Goal: Task Accomplishment & Management: Use online tool/utility

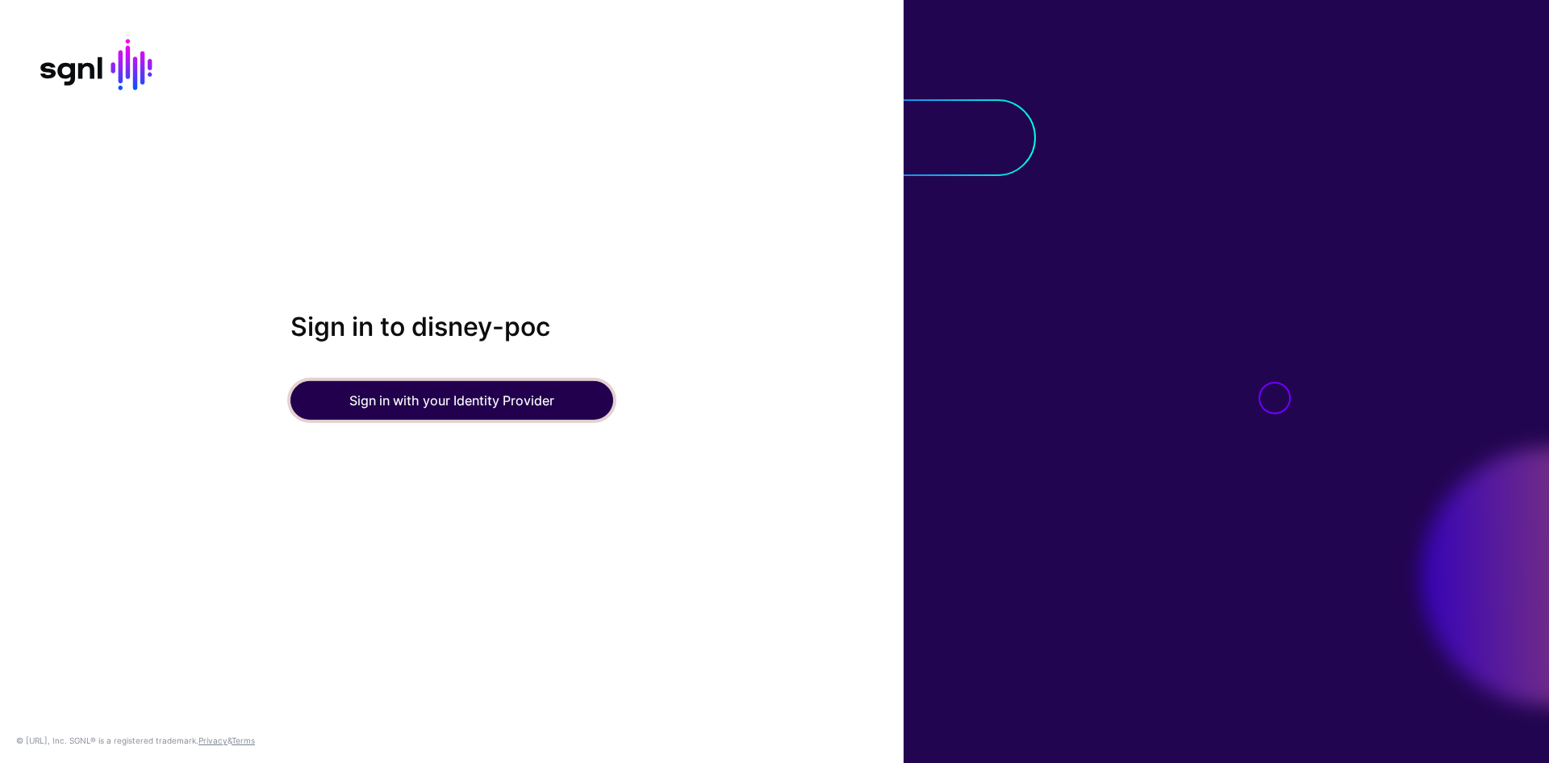
click at [569, 397] on button "Sign in with your Identity Provider" at bounding box center [451, 400] width 323 height 39
click at [569, 387] on button "Sign in with your Identity Provider" at bounding box center [451, 400] width 323 height 39
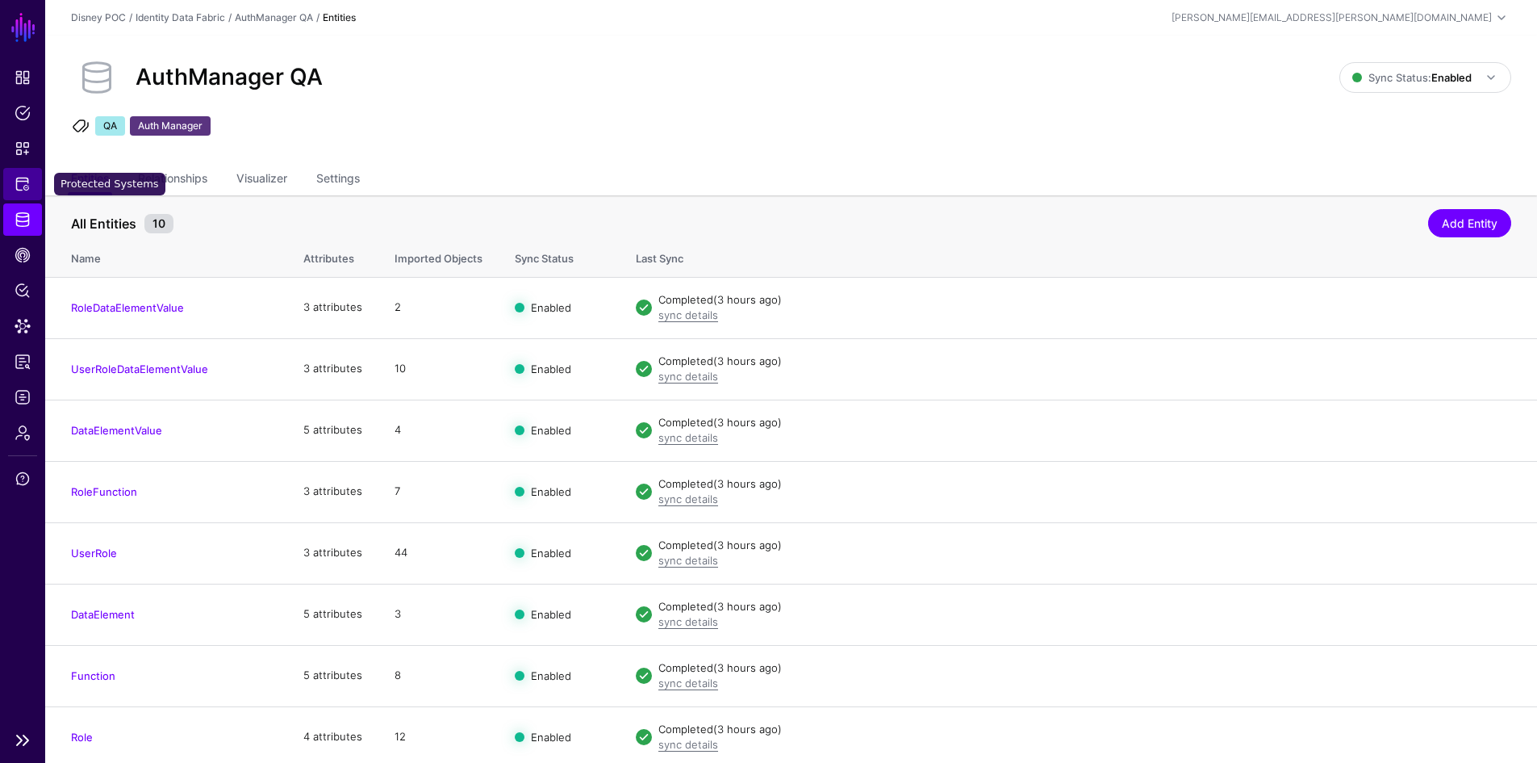
click at [17, 173] on link "Protected Systems" at bounding box center [22, 184] width 39 height 32
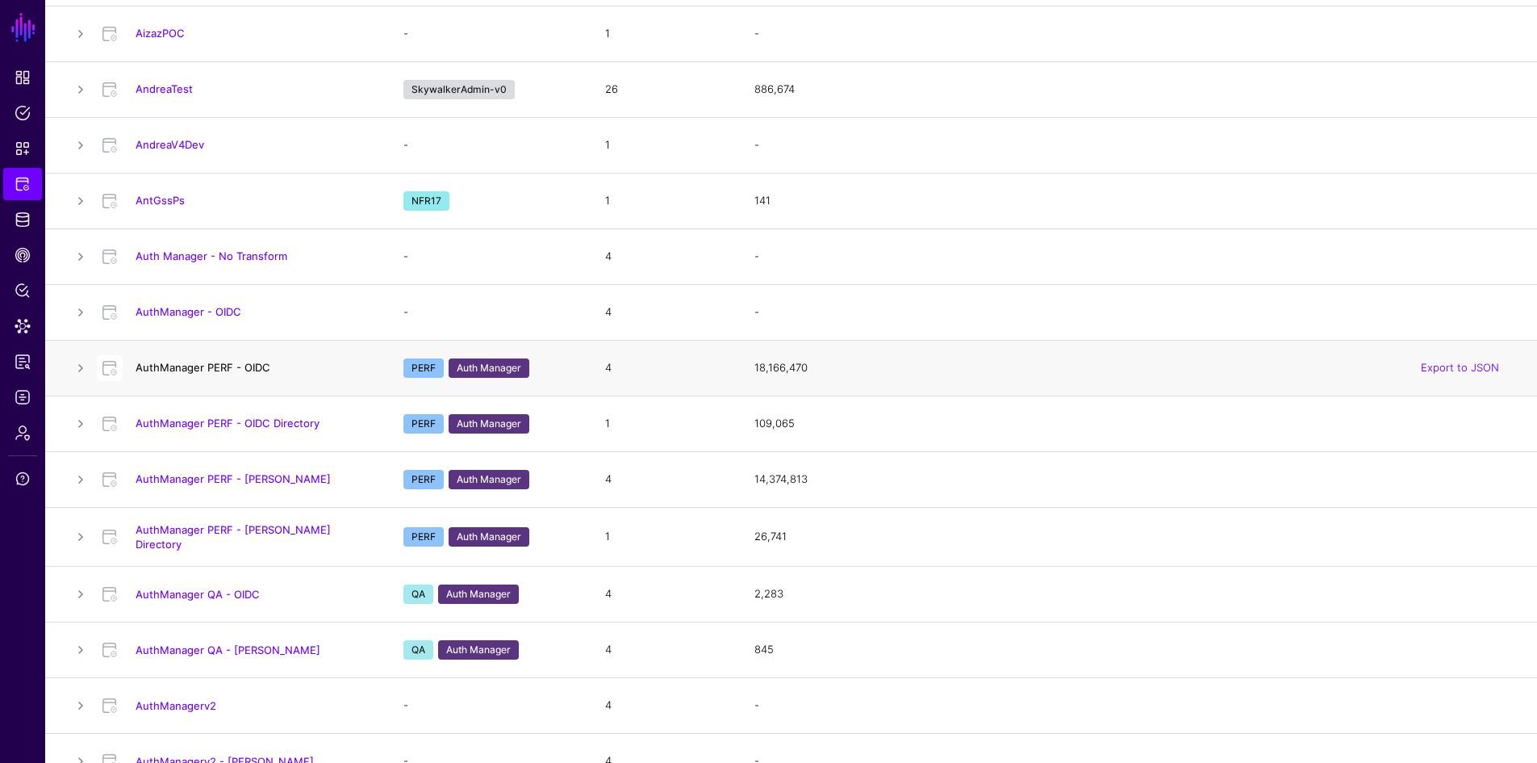
scroll to position [304, 0]
click at [243, 370] on link "AuthManager PERF - OIDC" at bounding box center [203, 366] width 135 height 13
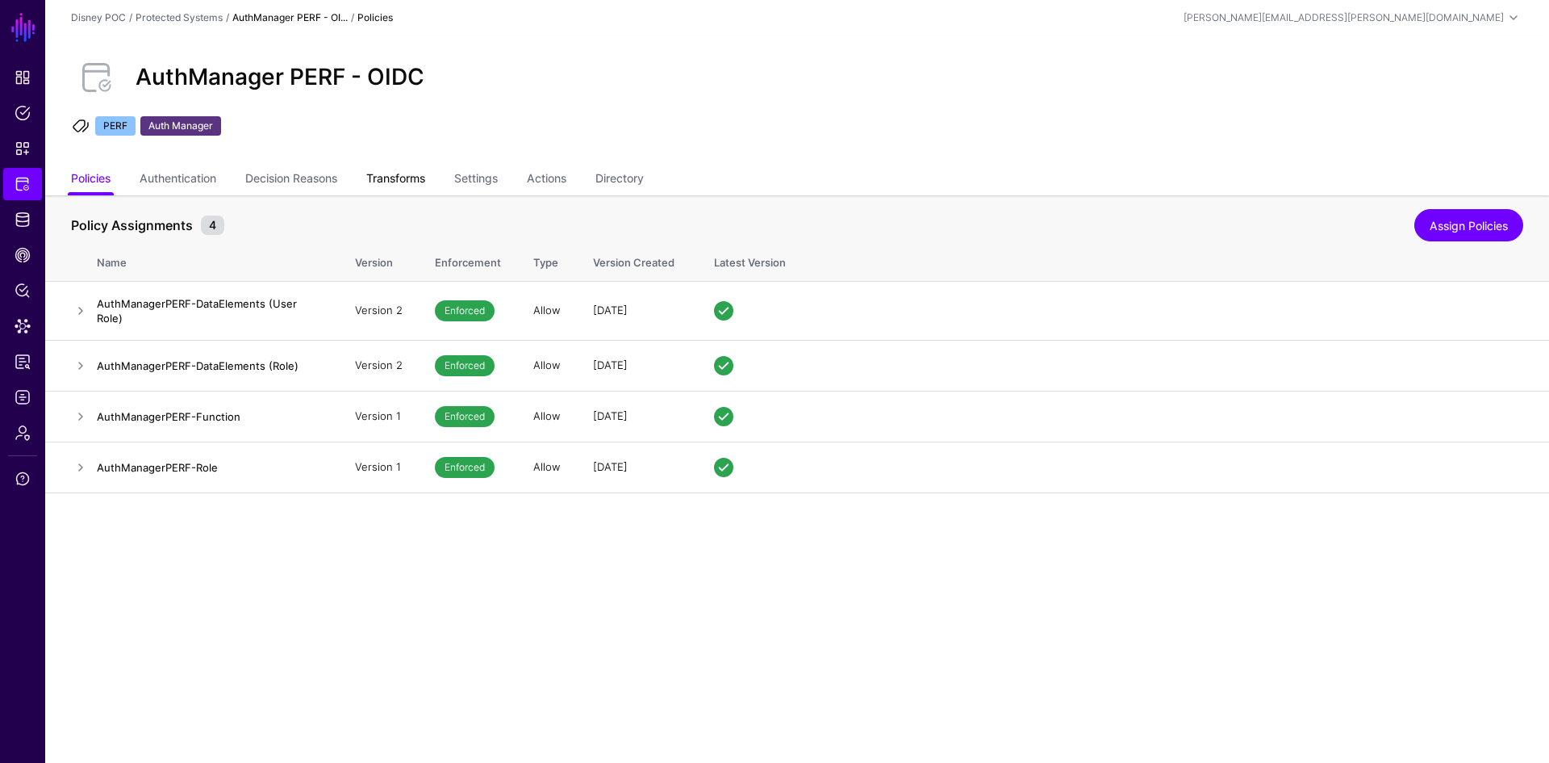
click at [413, 169] on link "Transforms" at bounding box center [395, 180] width 59 height 31
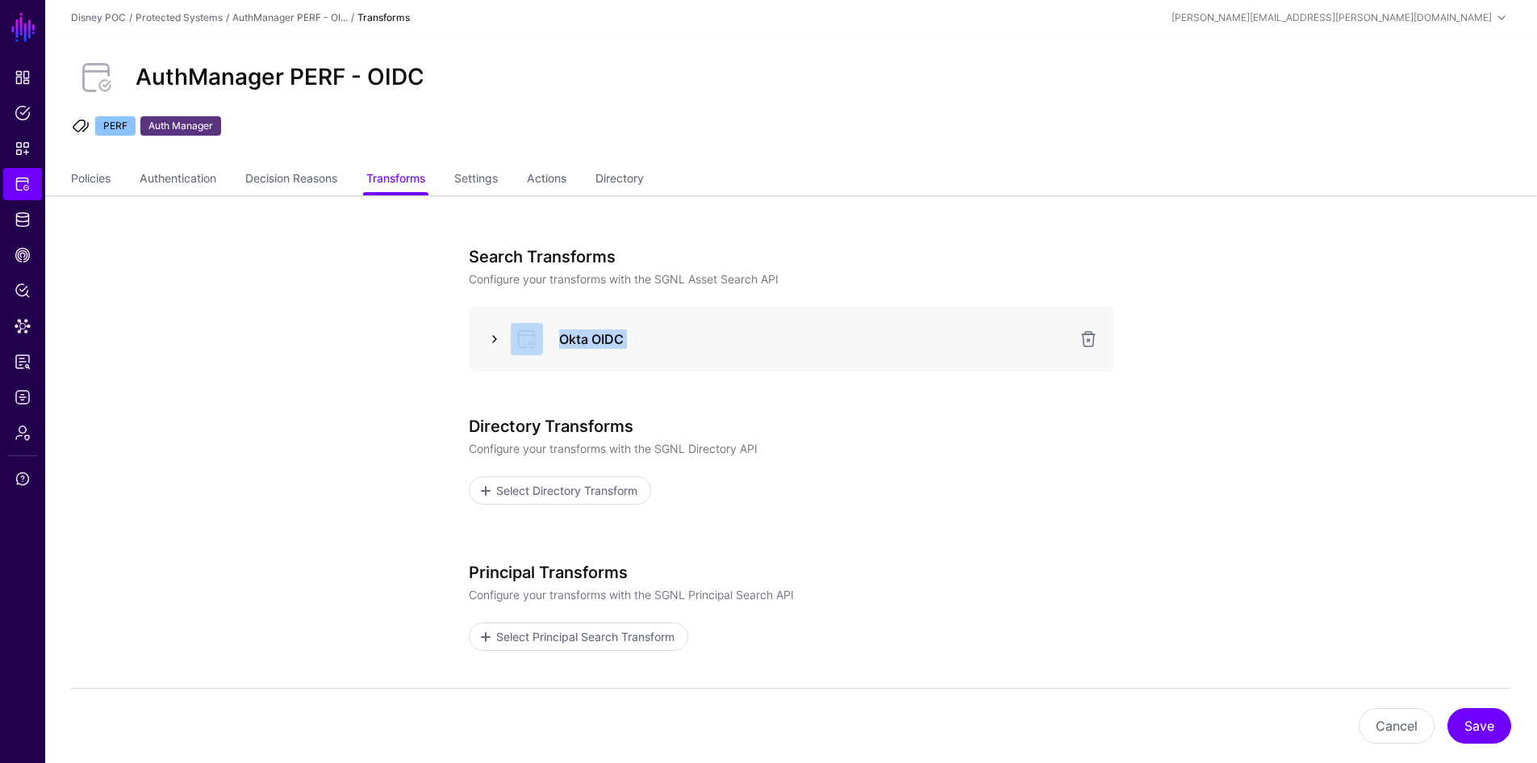
drag, startPoint x: 451, startPoint y: 422, endPoint x: 492, endPoint y: 347, distance: 85.6
click at [492, 347] on div "Search Transforms Configure your transforms with the SGNL Asset Search API Okta…" at bounding box center [791, 542] width 749 height 694
click at [496, 342] on link at bounding box center [494, 338] width 19 height 19
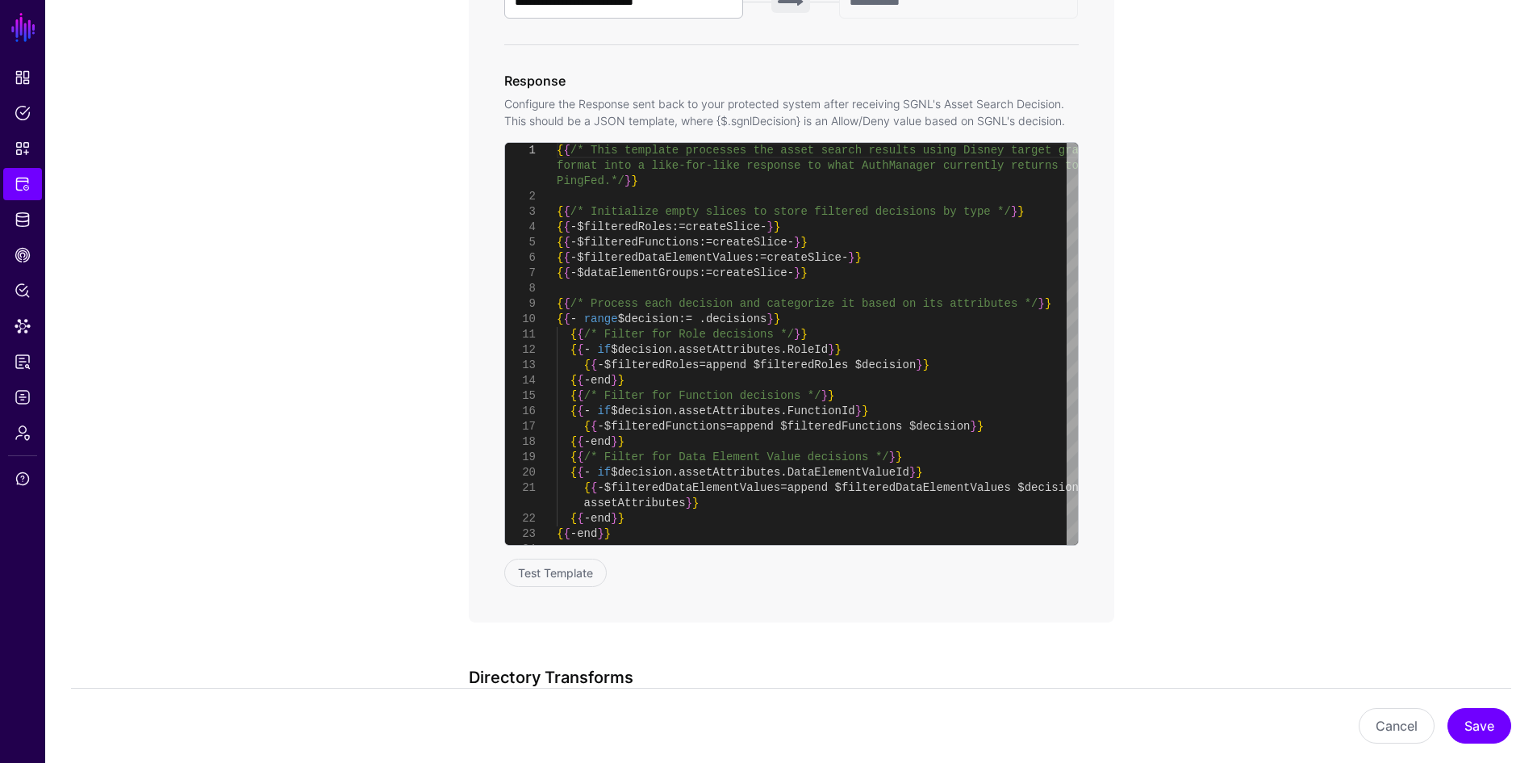
scroll to position [723, 0]
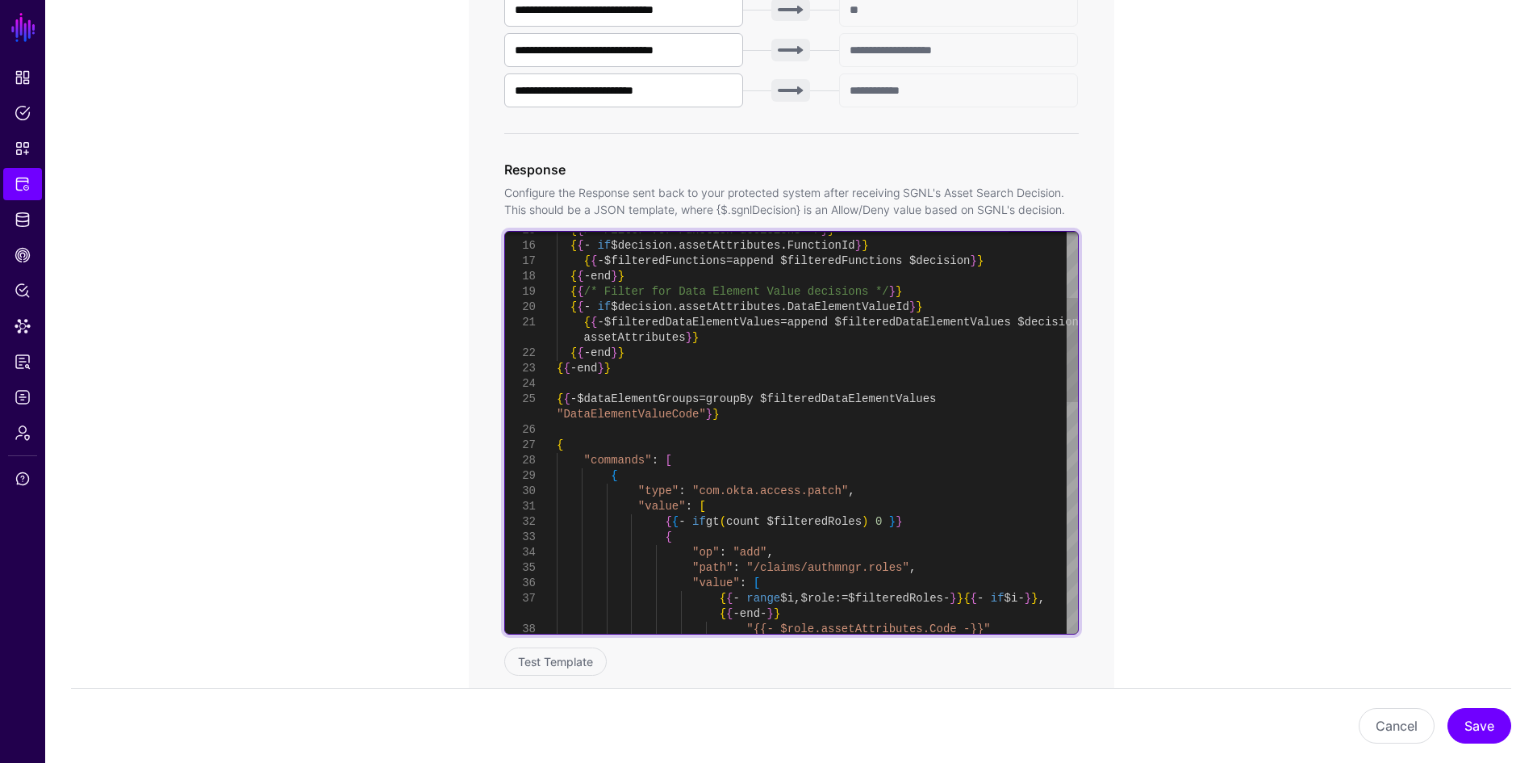
click at [658, 397] on div "{ { /* Filter for Function decisions */ } } { { - if $decision . assetAttribute…" at bounding box center [817, 751] width 521 height 1548
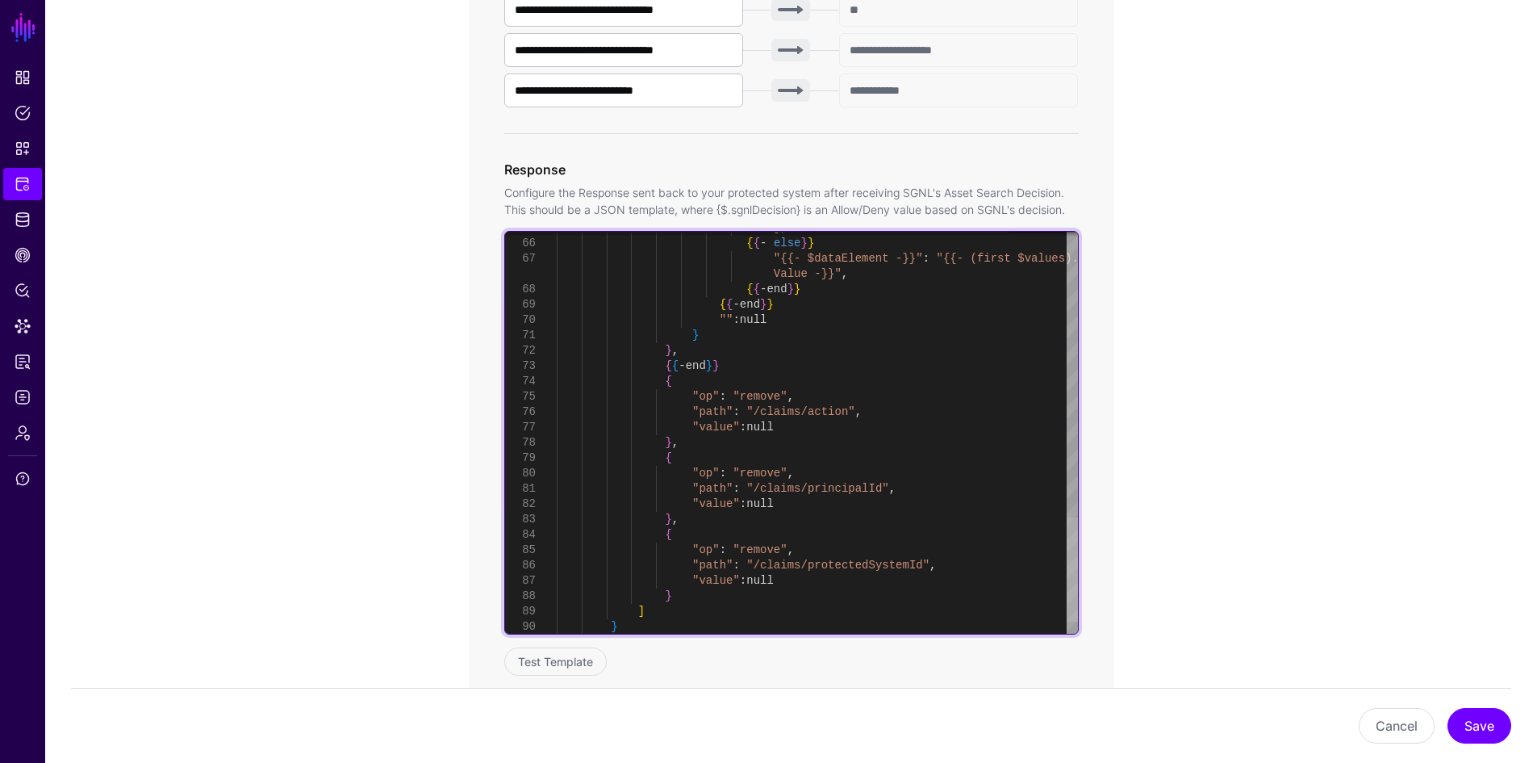
click at [1075, 562] on div at bounding box center [1072, 569] width 11 height 104
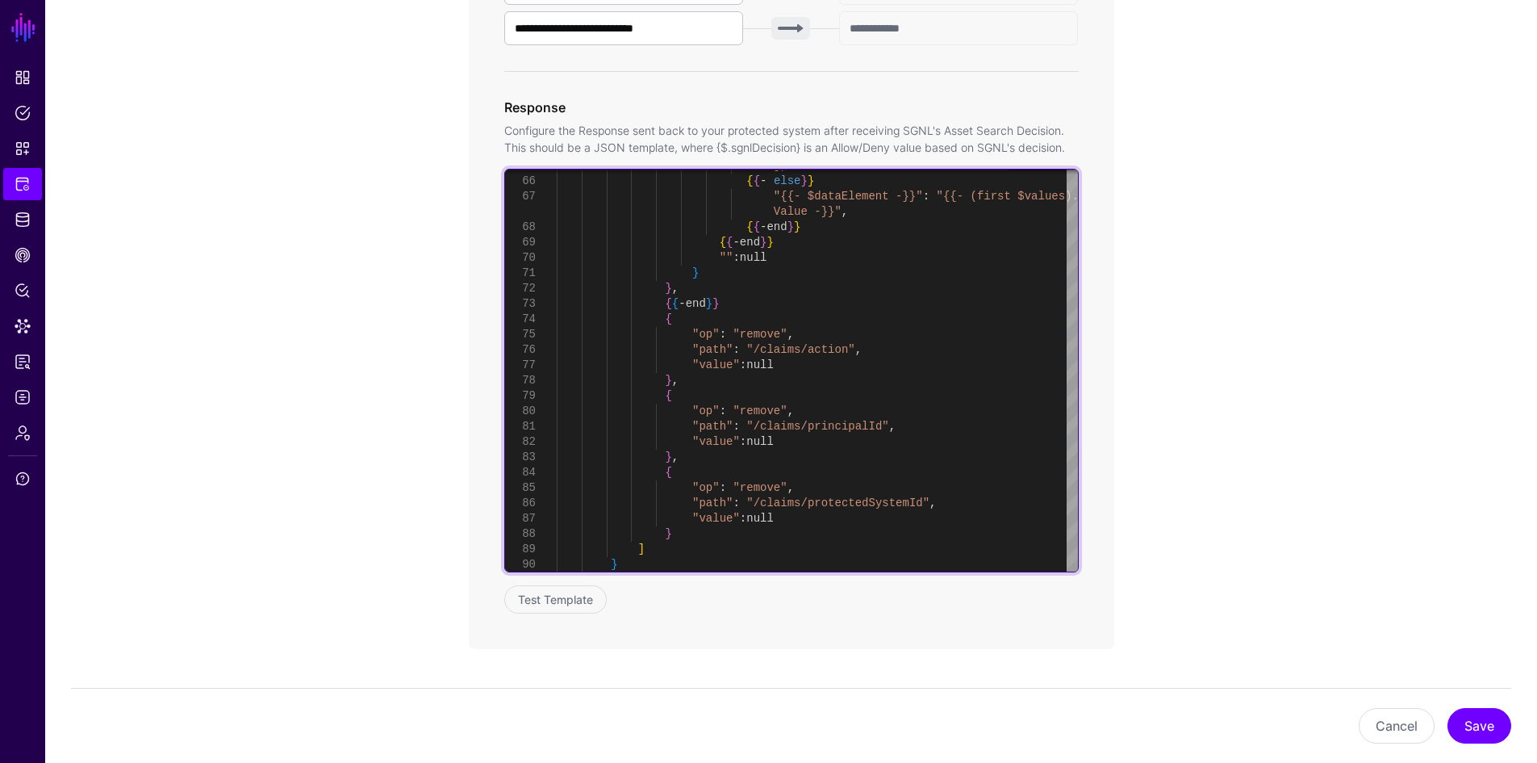
scroll to position [821, 0]
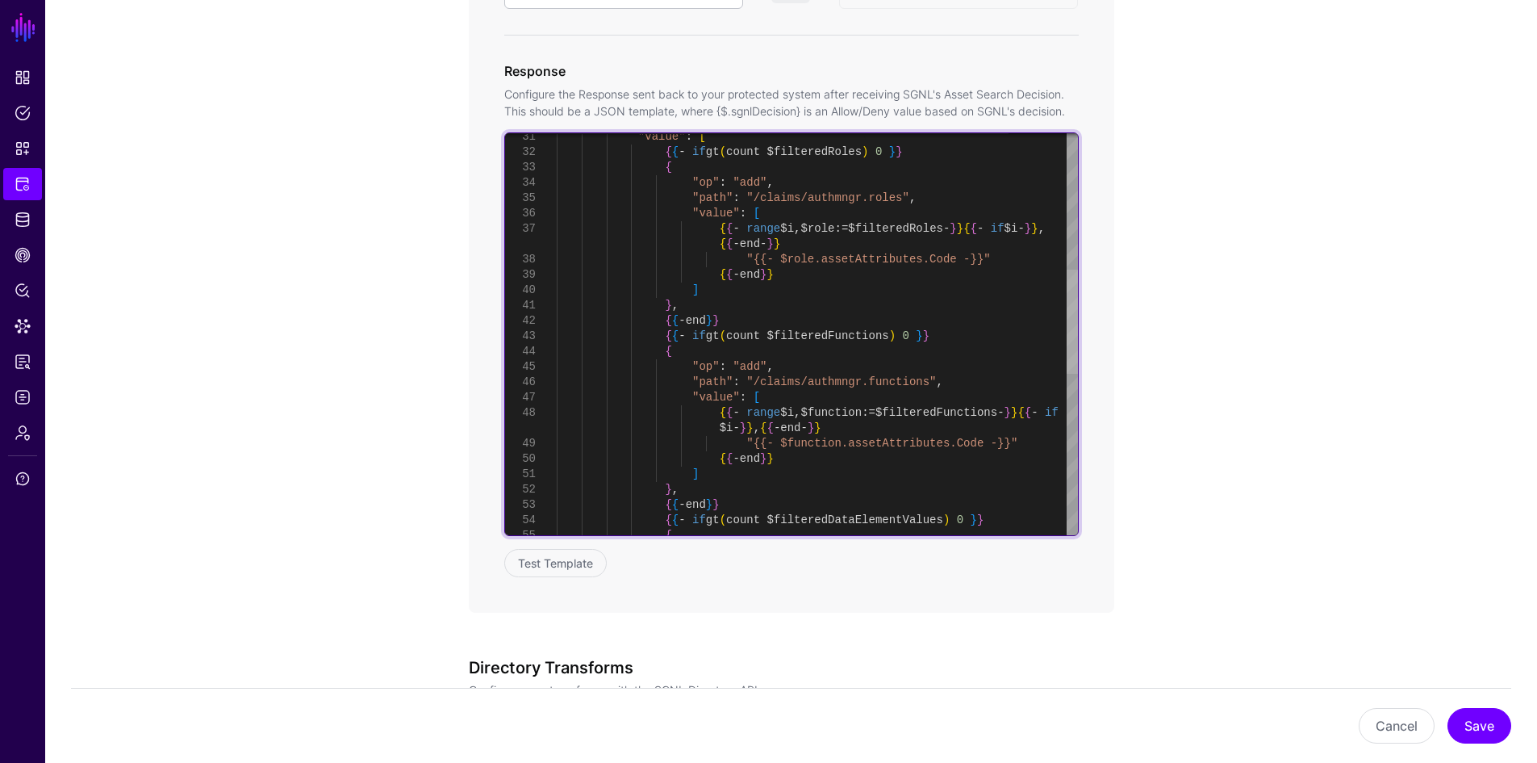
click at [1067, 286] on div at bounding box center [1072, 322] width 11 height 104
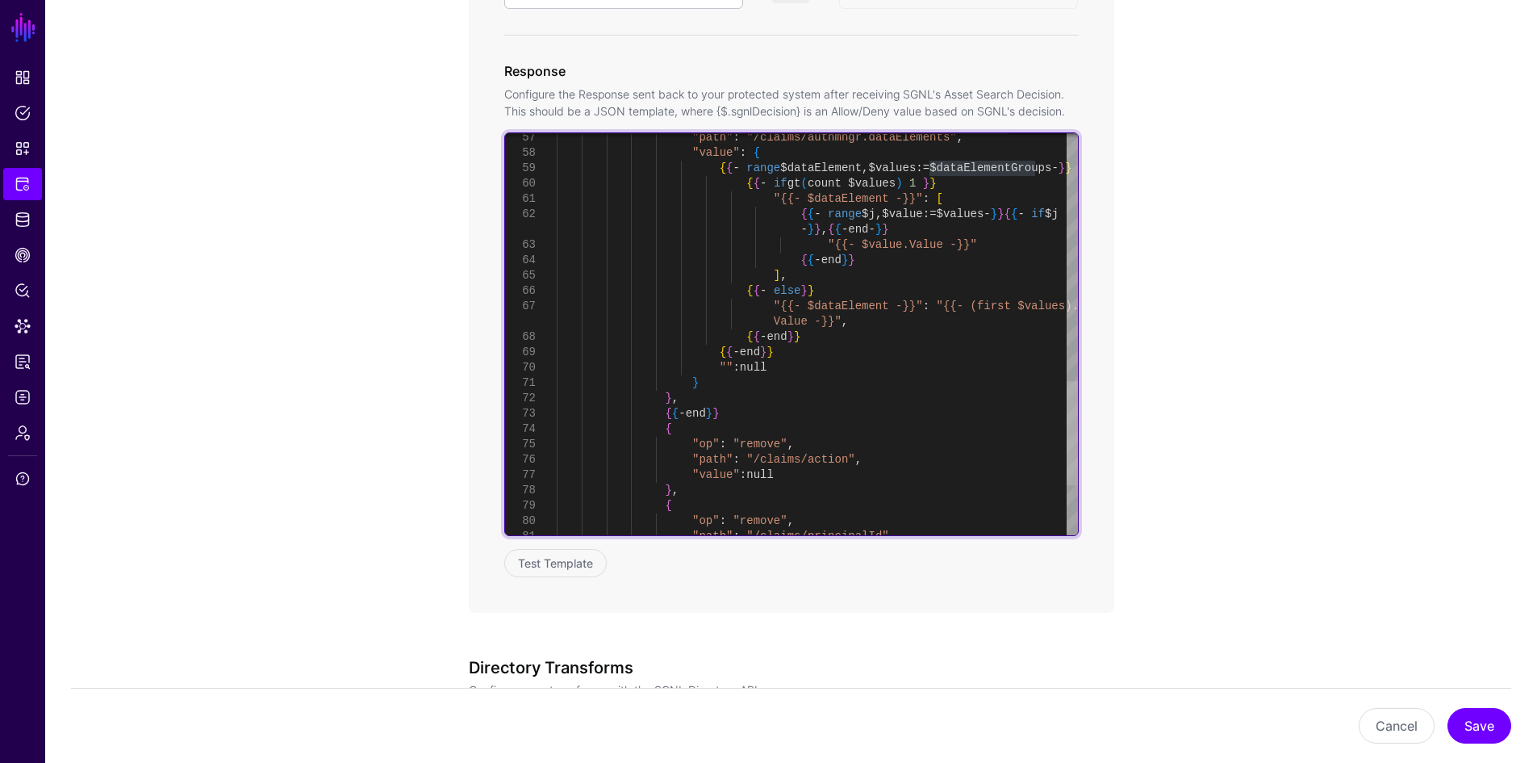
click at [1078, 416] on div at bounding box center [1072, 433] width 11 height 104
type textarea "**********"
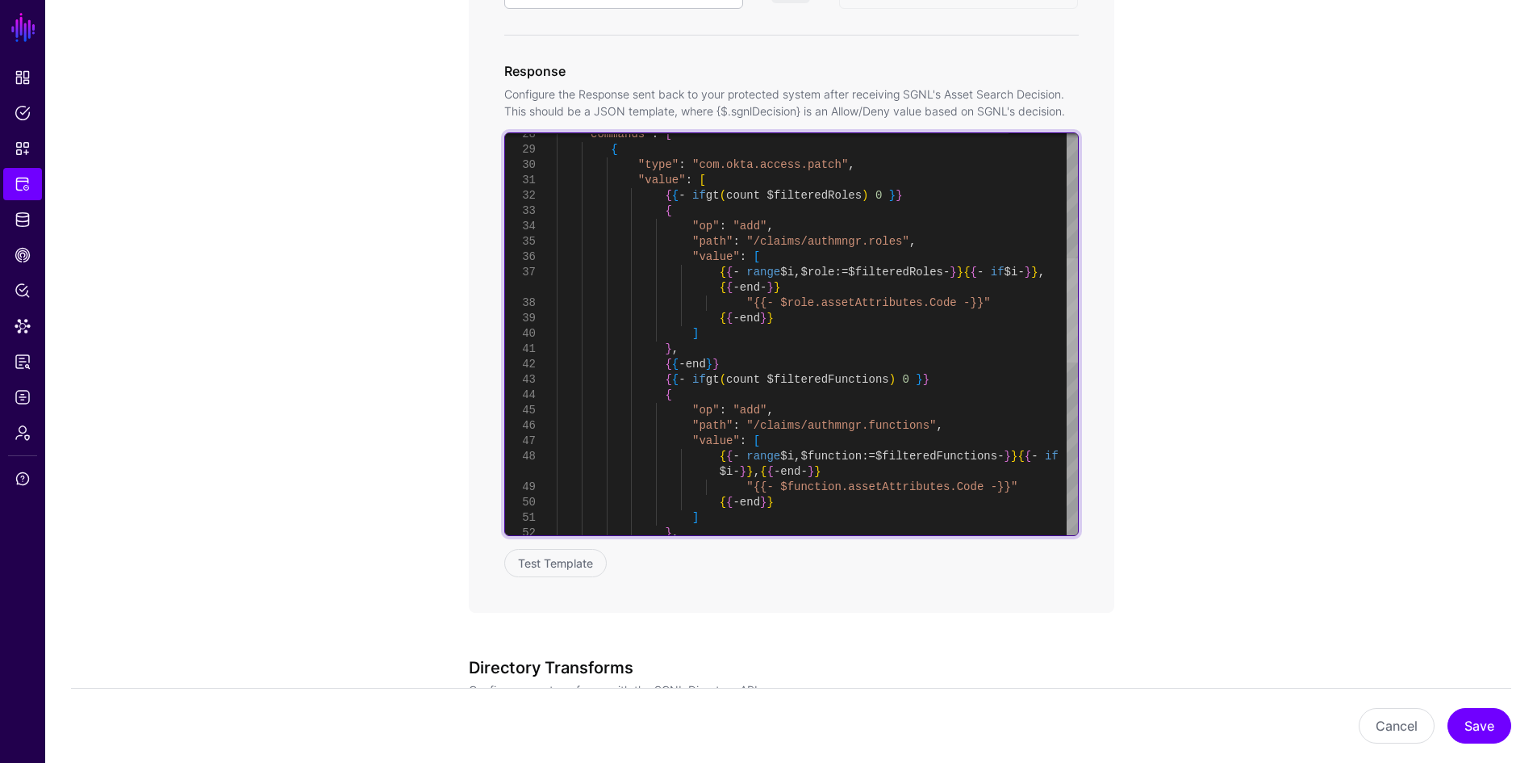
click at [1069, 315] on div at bounding box center [1072, 310] width 11 height 104
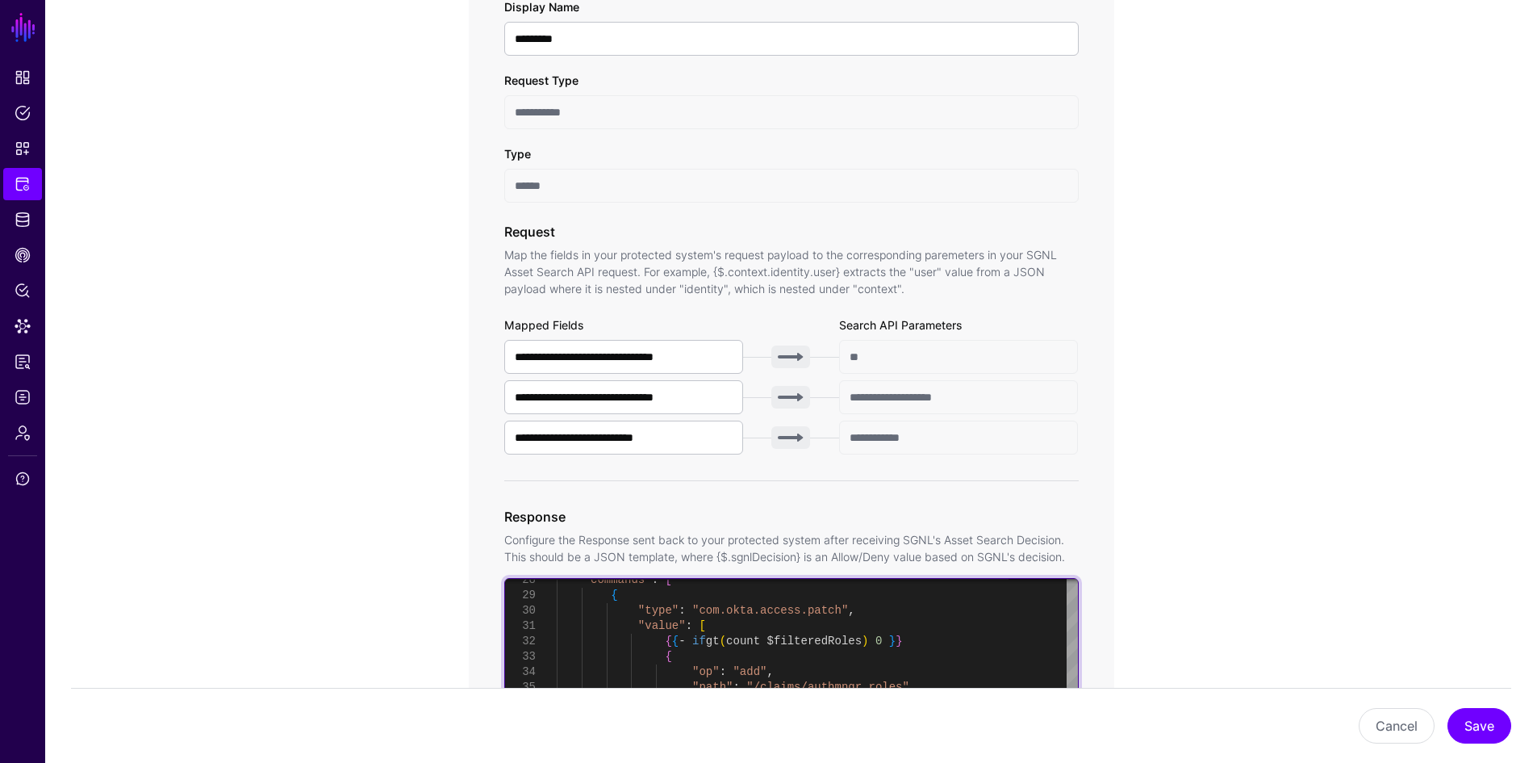
scroll to position [0, 0]
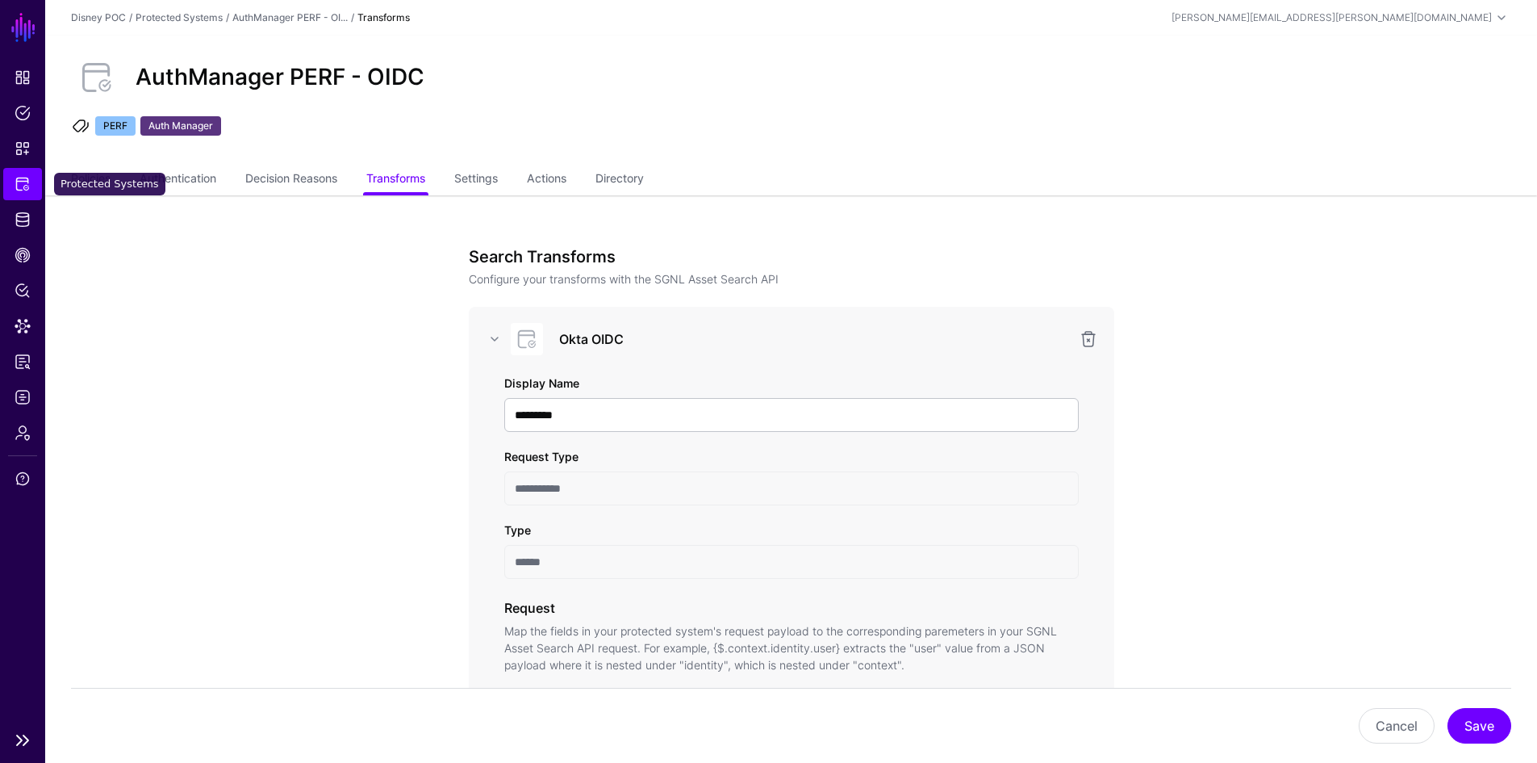
click at [26, 173] on link "Protected Systems" at bounding box center [22, 184] width 39 height 32
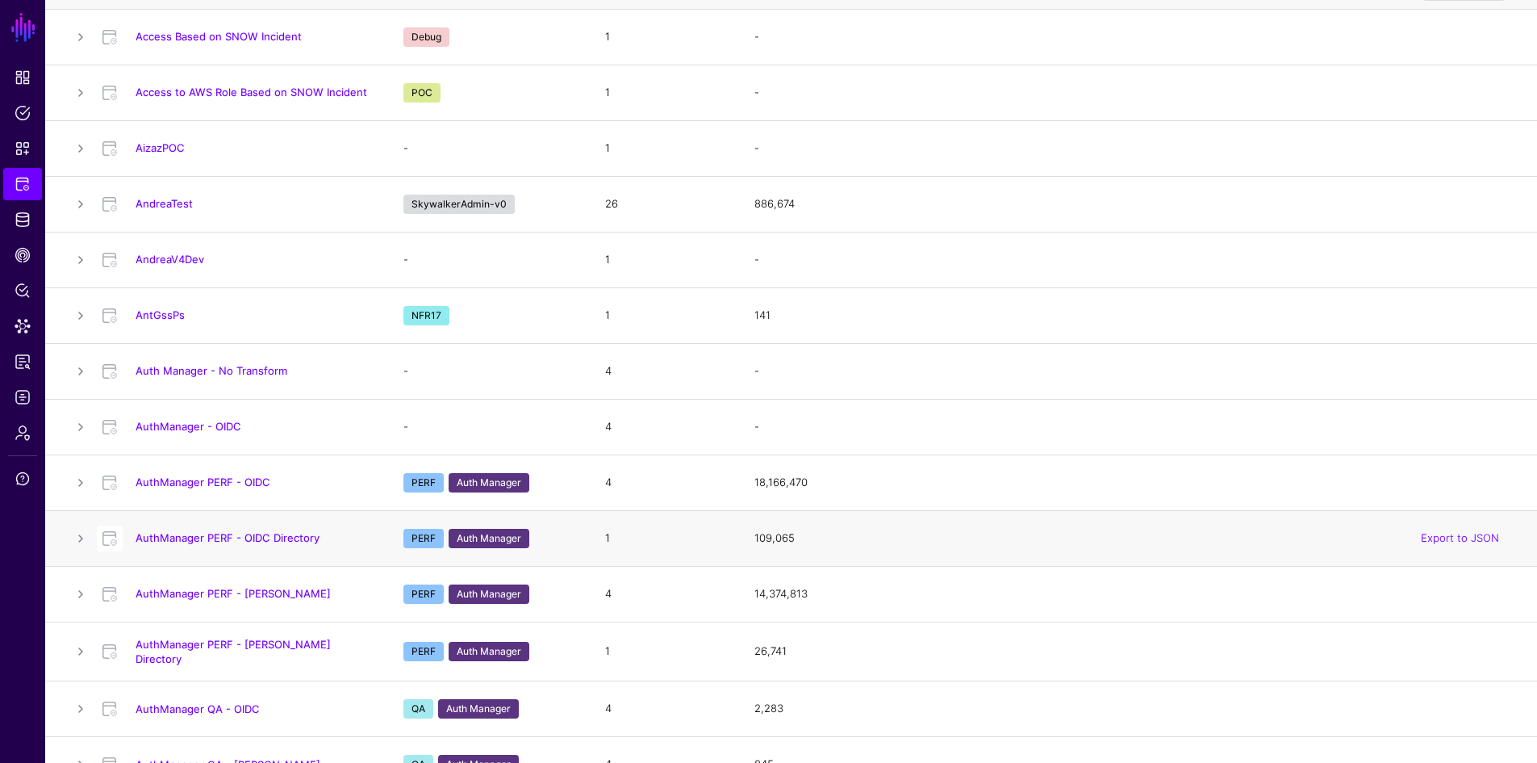
scroll to position [221, 0]
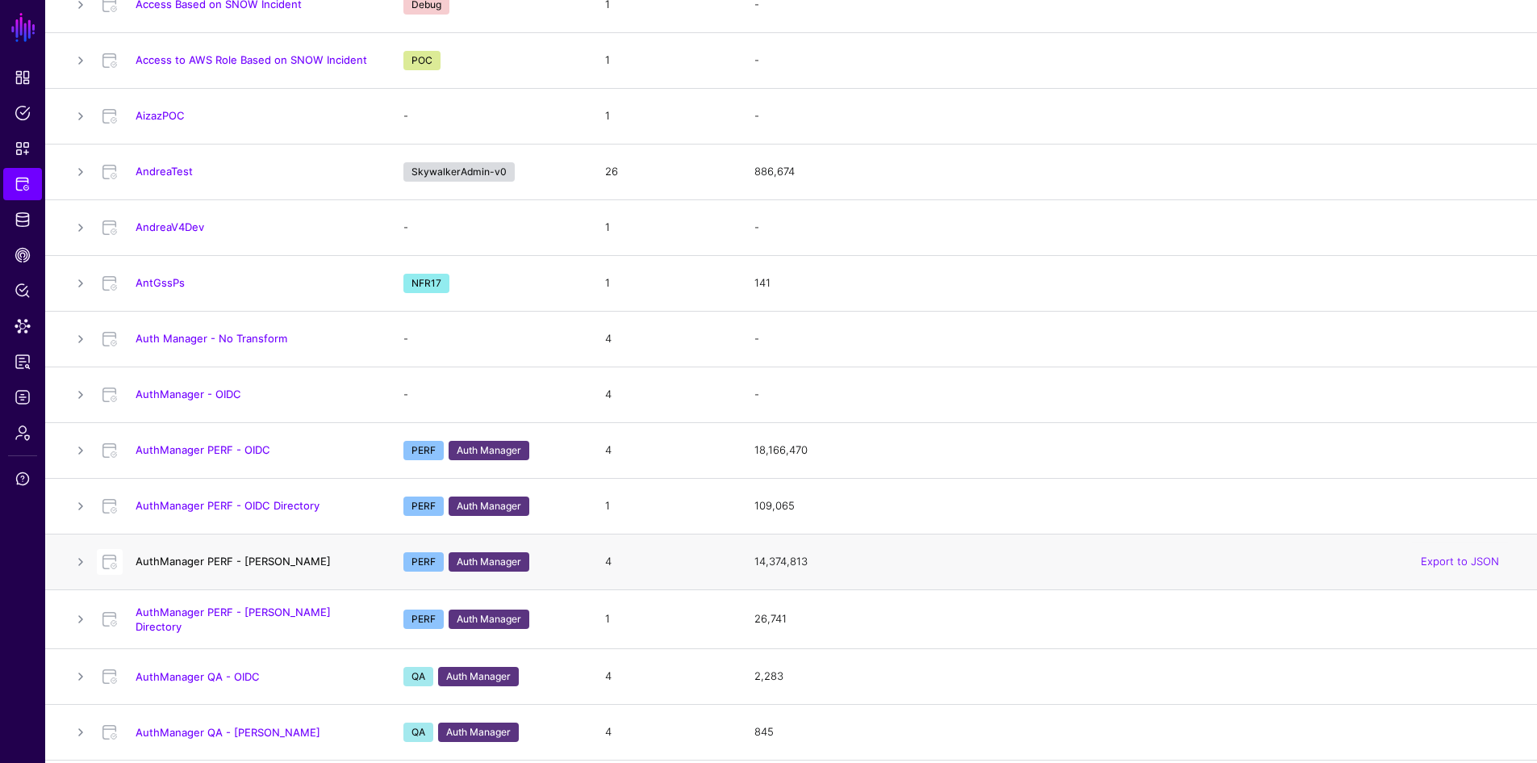
click at [251, 558] on link "AuthManager PERF - SAML" at bounding box center [233, 560] width 195 height 13
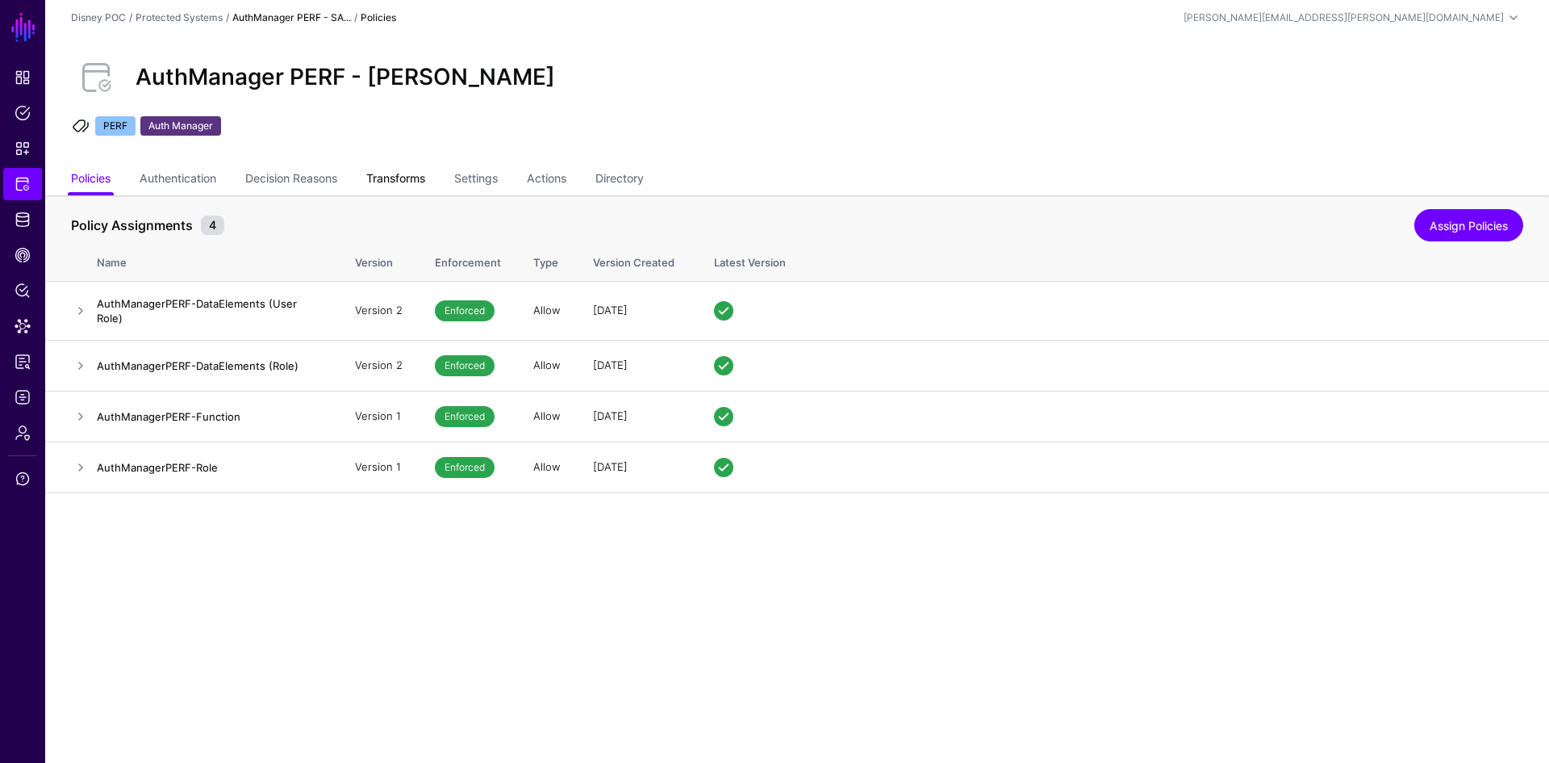
click at [403, 181] on link "Transforms" at bounding box center [395, 180] width 59 height 31
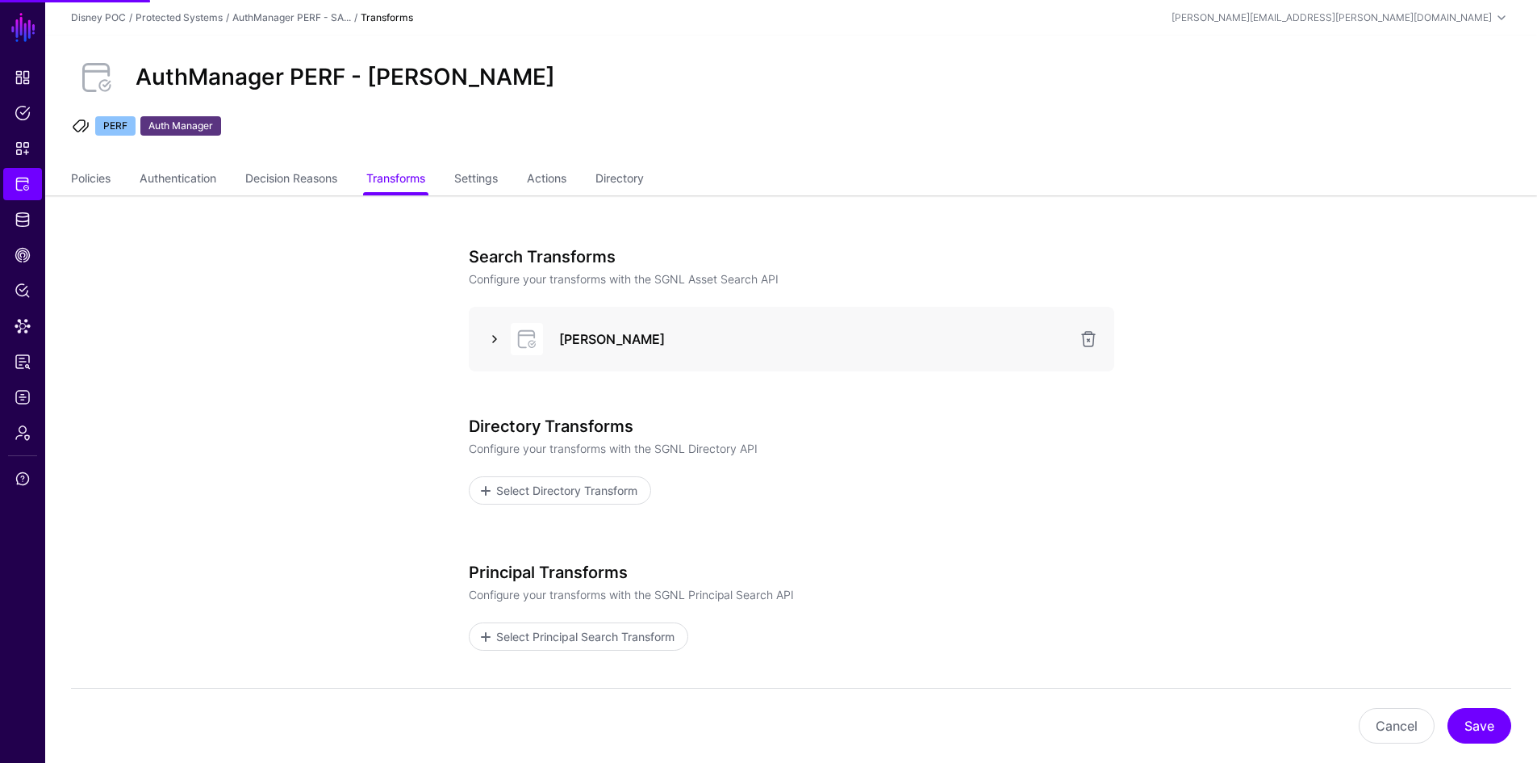
click at [499, 335] on link at bounding box center [494, 338] width 19 height 19
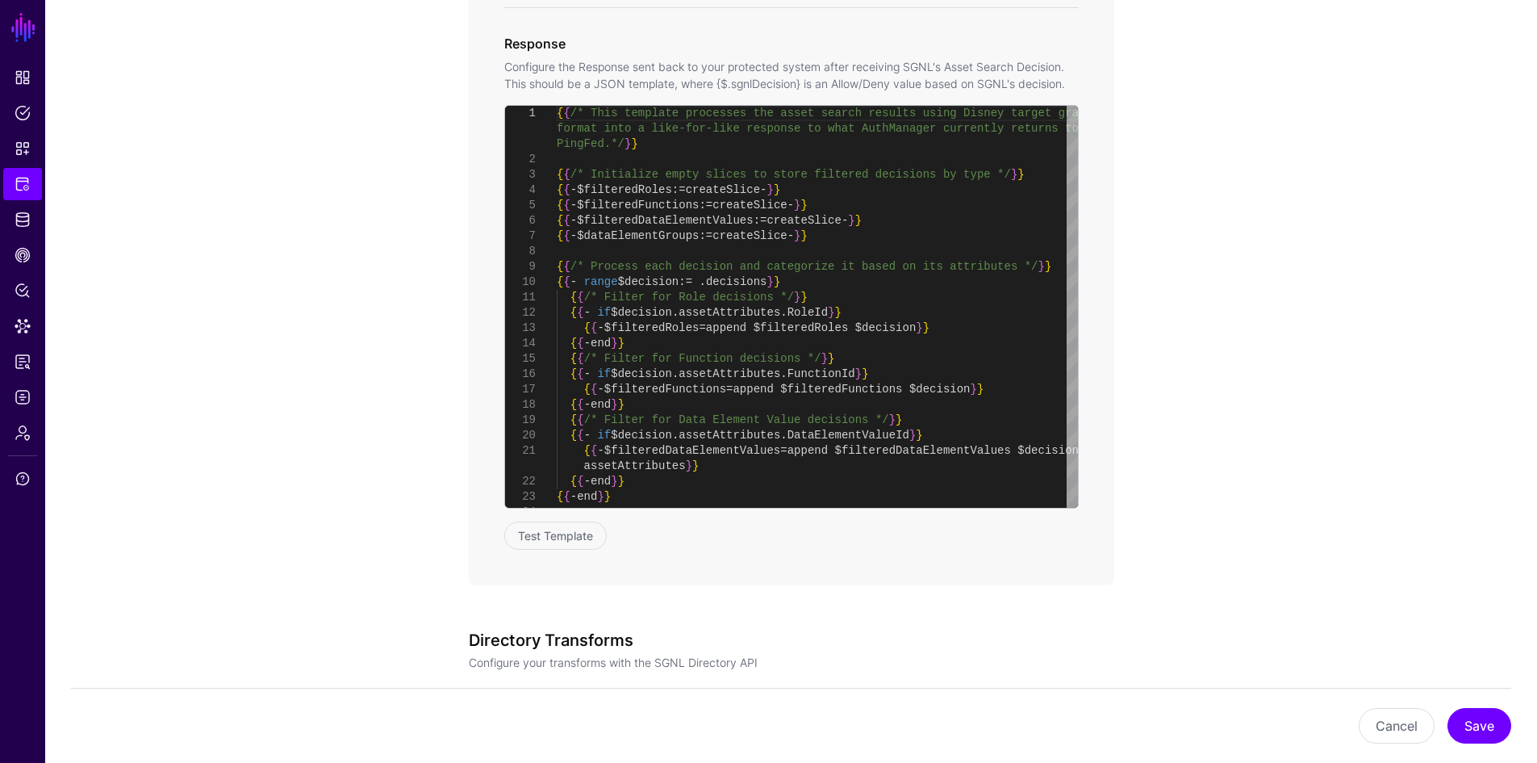
scroll to position [850, 0]
